Goal: Task Accomplishment & Management: Use online tool/utility

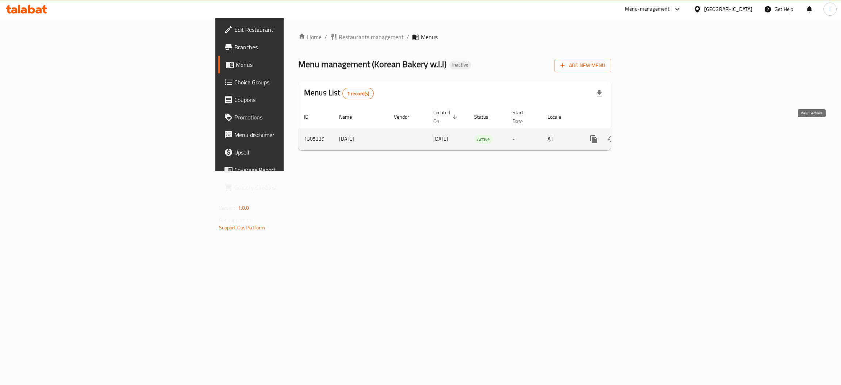
click at [655, 130] on link "enhanced table" at bounding box center [647, 139] width 18 height 18
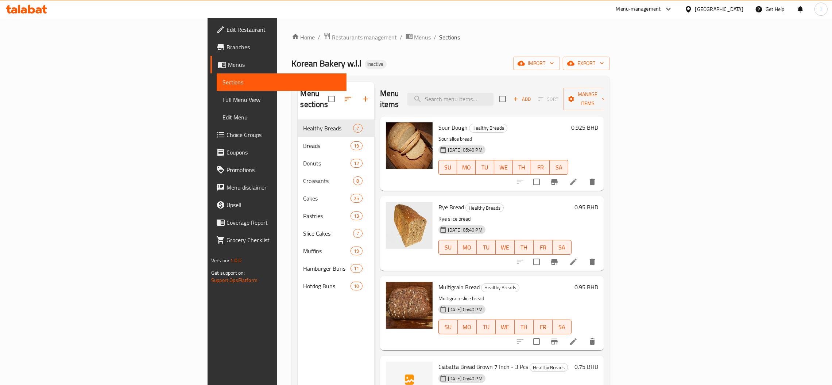
click at [438, 57] on div "Korean Bakery w.l.l Inactive import export" at bounding box center [451, 64] width 318 height 14
click at [371, 60] on div "Korean Bakery w.l.l Inactive import export" at bounding box center [451, 64] width 318 height 14
click at [292, 57] on div "Korean Bakery w.l.l Inactive import export" at bounding box center [451, 64] width 318 height 14
drag, startPoint x: 269, startPoint y: 60, endPoint x: 181, endPoint y: 72, distance: 88.4
click at [292, 72] on div "Home / Restaurants management / Menus / Sections Korean Bakery w.l.l Inactive i…" at bounding box center [451, 252] width 318 height 440
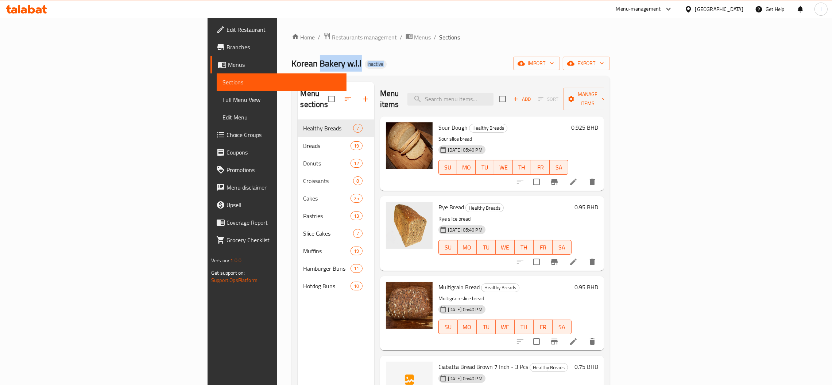
click at [292, 70] on span "Korean Bakery w.l.l" at bounding box center [327, 63] width 70 height 16
click at [211, 39] on link "Branches" at bounding box center [279, 47] width 136 height 18
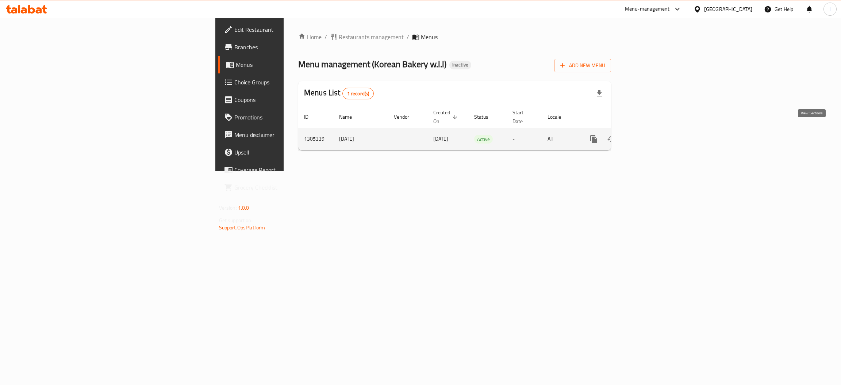
click at [651, 135] on icon "enhanced table" at bounding box center [646, 139] width 9 height 9
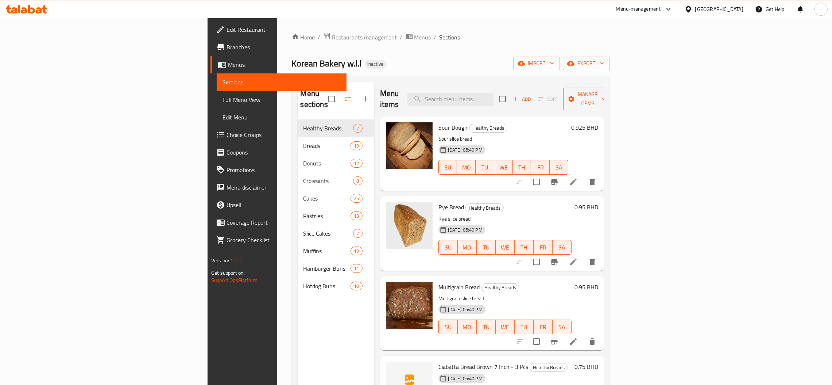
click at [607, 98] on span "Manage items" at bounding box center [587, 99] width 37 height 18
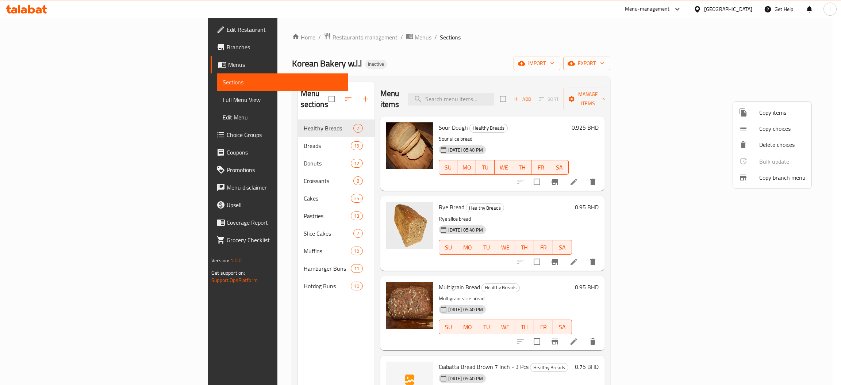
click at [777, 173] on span "Copy branch menu" at bounding box center [782, 177] width 46 height 9
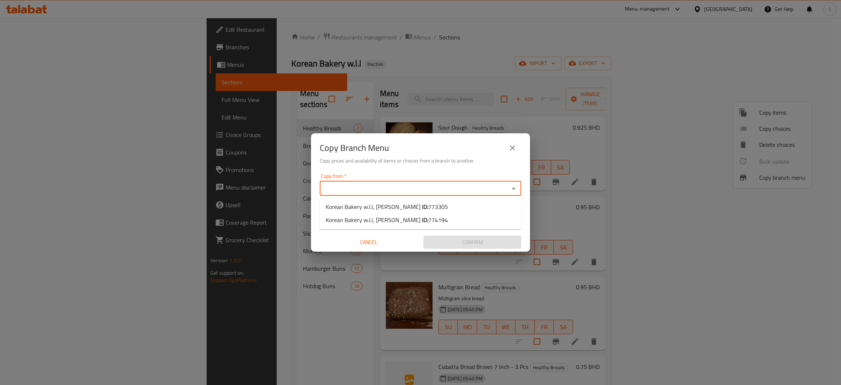
click at [395, 188] on input "Copy from   *" at bounding box center [414, 188] width 185 height 10
click at [428, 203] on span "773305" at bounding box center [438, 206] width 20 height 11
type input "Korean Bakery w.l.l, [PERSON_NAME]"
click at [420, 167] on div "Copy Branch Menu Copy prices and availability of items or choices from a branch…" at bounding box center [420, 151] width 219 height 37
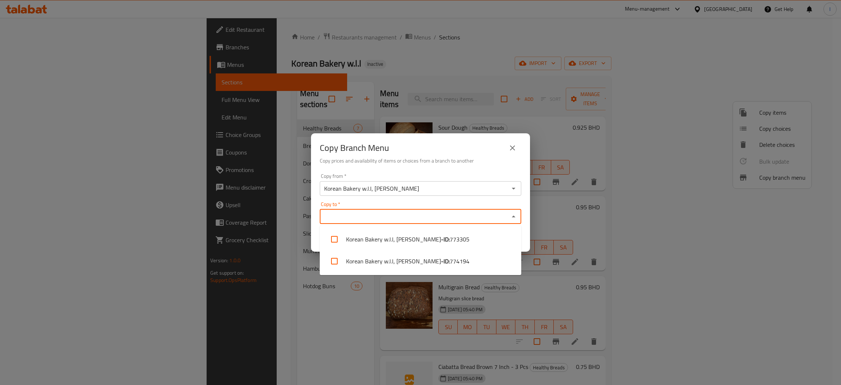
click at [414, 212] on input "Copy to   *" at bounding box center [414, 216] width 185 height 10
click at [392, 262] on li "Korean Bakery w.l.l, Busaiteen - ID: 774194" at bounding box center [420, 261] width 201 height 22
checkbox input "true"
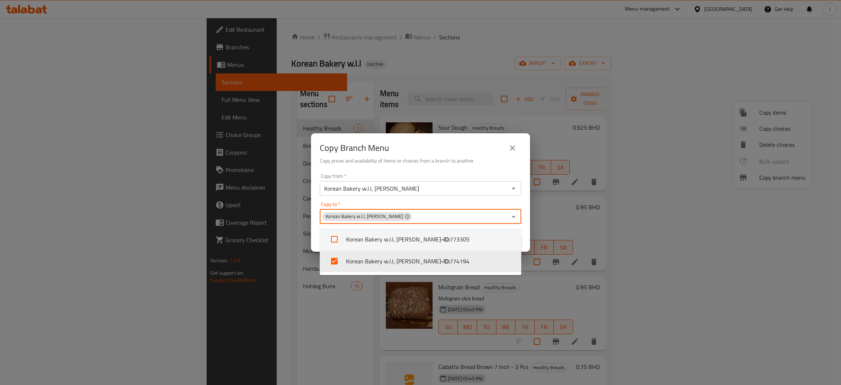
click at [406, 170] on div "Copy Branch Menu Copy prices and availability of items or choices from a branch…" at bounding box center [420, 151] width 219 height 37
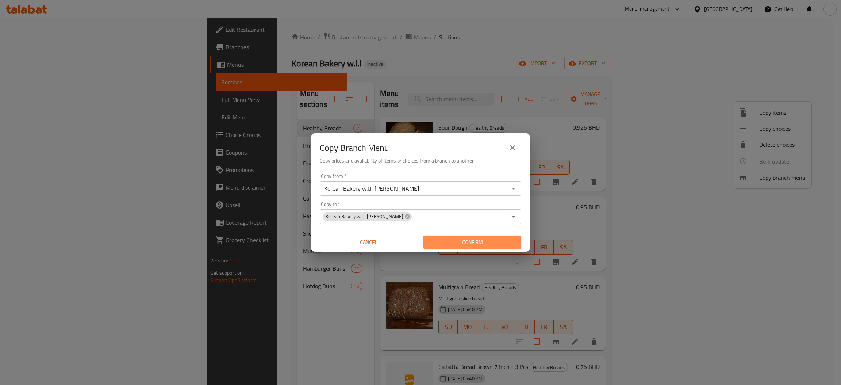
click at [475, 238] on span "Confirm" at bounding box center [472, 242] width 86 height 9
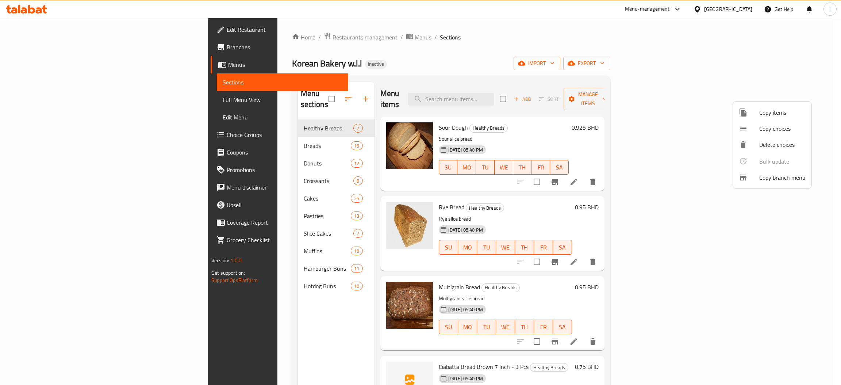
click at [46, 47] on div at bounding box center [420, 192] width 841 height 385
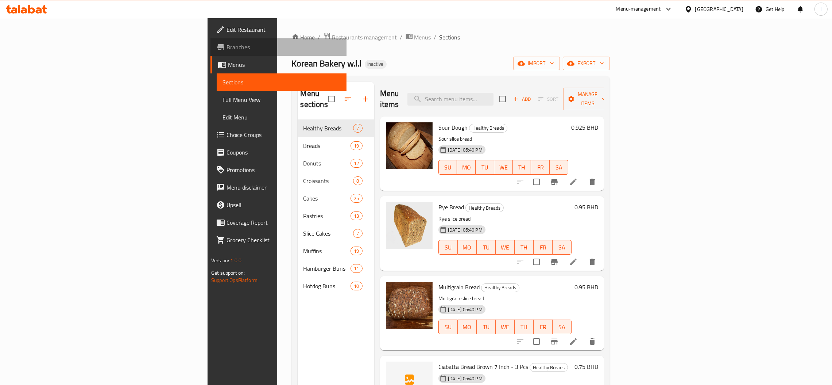
click at [227, 47] on span "Branches" at bounding box center [284, 47] width 114 height 9
